Goal: Task Accomplishment & Management: Manage account settings

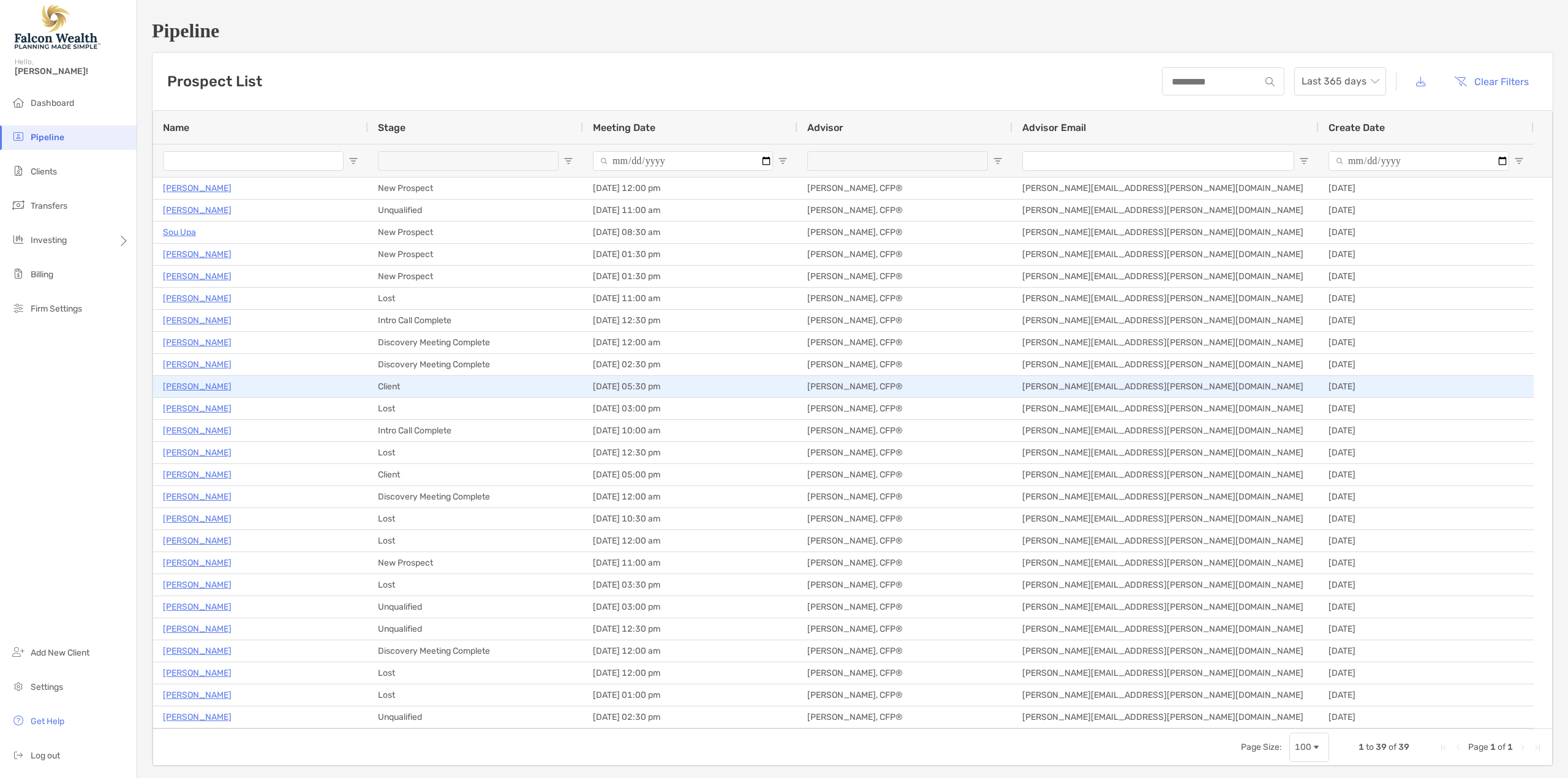
scroll to position [61, 0]
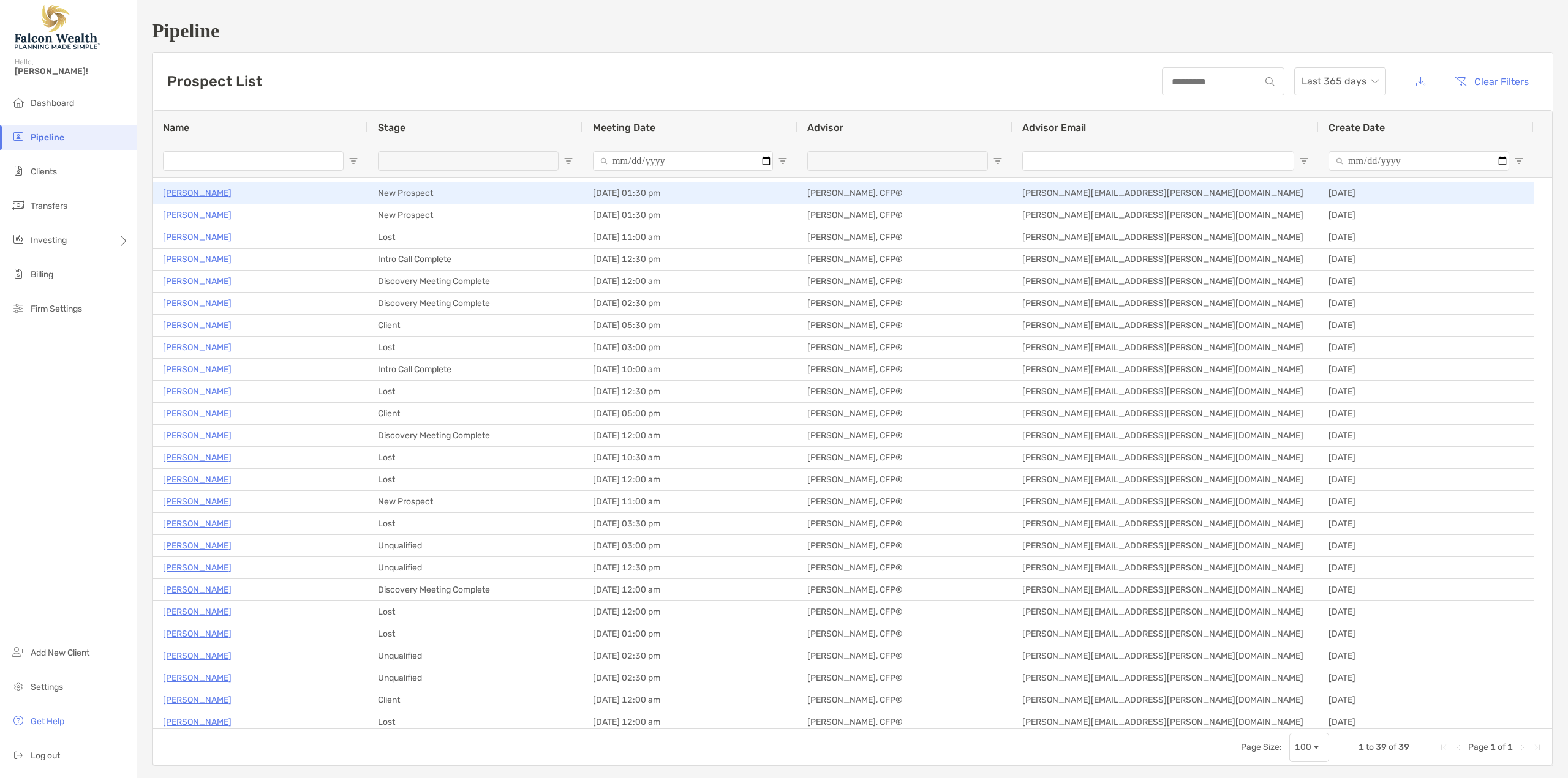
click at [180, 190] on p "[PERSON_NAME]" at bounding box center [197, 194] width 69 height 15
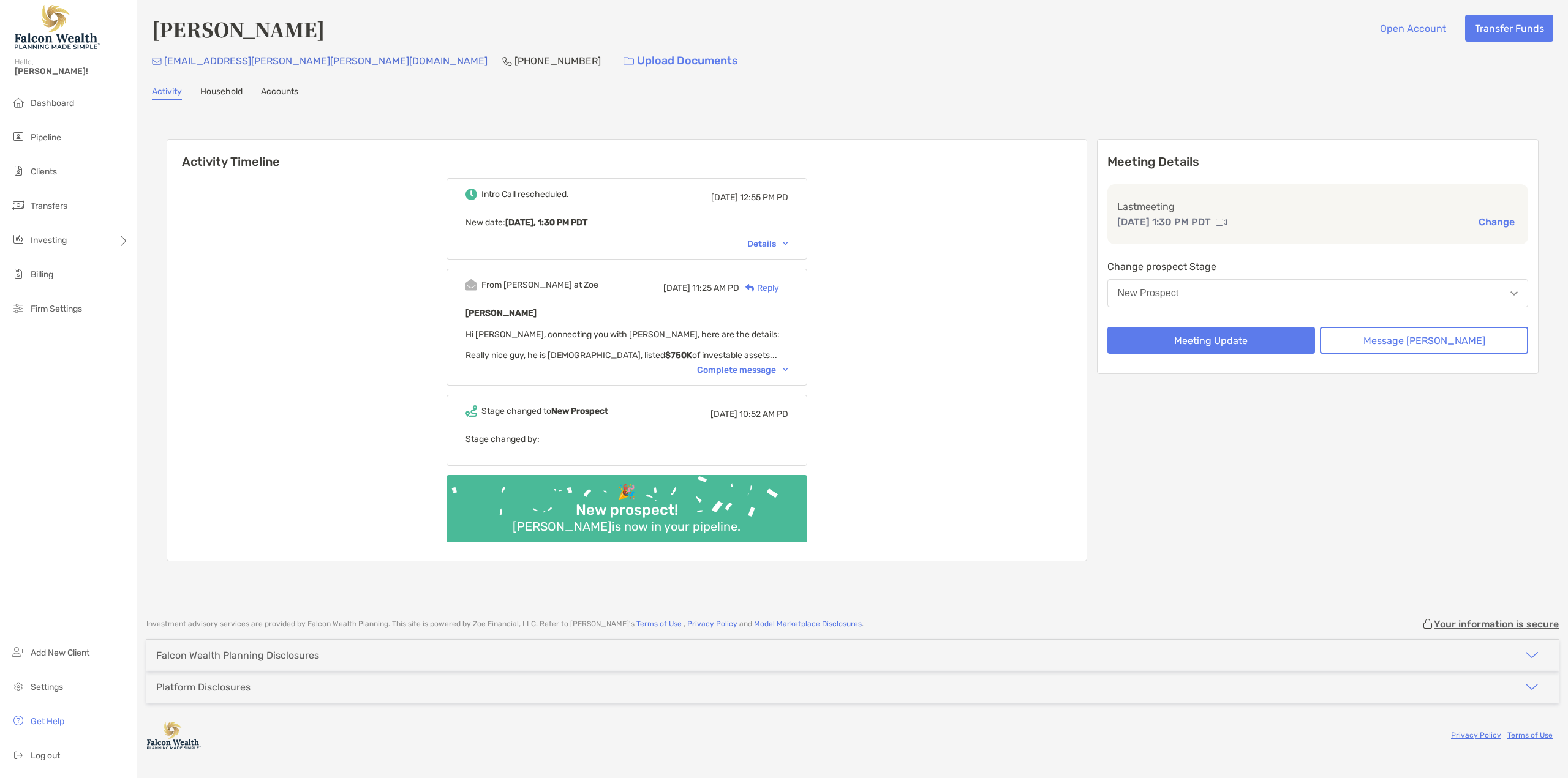
click at [763, 368] on div "Complete message" at bounding box center [743, 370] width 91 height 10
